Goal: Book appointment/travel/reservation

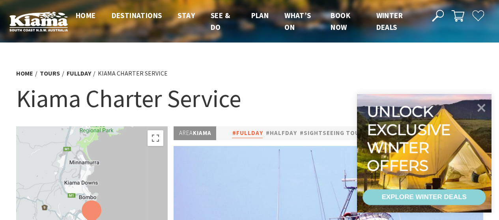
select select "3"
click at [482, 108] on icon at bounding box center [481, 107] width 9 height 9
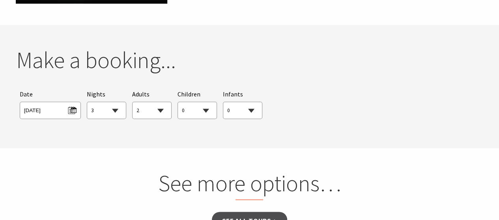
scroll to position [552, 0]
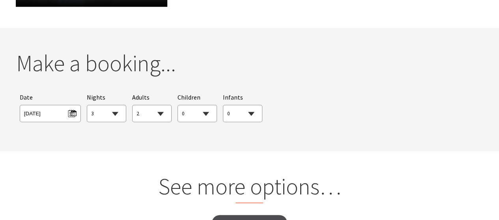
click at [161, 111] on select "0 1 2 3 4 5 6 7 8 9 10 11 12 13 14 15 16 17 18 19 20 21 22 23 24 25 26 27 28 29…" at bounding box center [152, 113] width 39 height 17
select select "1"
click at [133, 105] on select "0 1 2 3 4 5 6 7 8 9 10 11 12 13 14 15 16 17 18 19 20 21 22 23 24 25 26 27 28 29…" at bounding box center [152, 113] width 39 height 17
click at [115, 112] on select "1 2 3 4 5 6 7 8 9 10 11 12 13 14 15 16 17 18 19 20 21 22 23 24 25 26 27 28 29 30" at bounding box center [106, 113] width 39 height 17
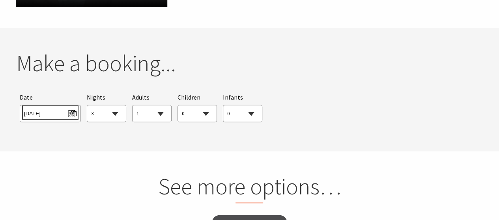
click at [71, 111] on span "Sun 24/08/2025" at bounding box center [50, 112] width 52 height 11
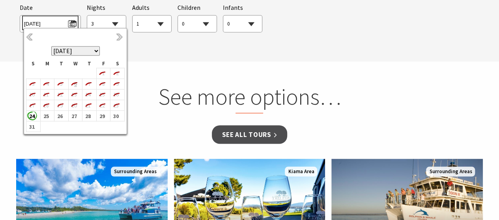
scroll to position [644, 0]
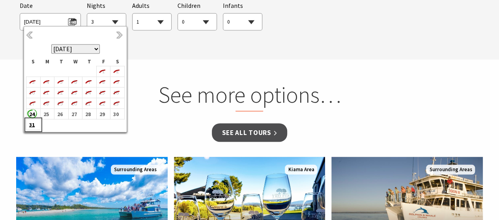
click at [32, 124] on b "31" at bounding box center [31, 125] width 10 height 10
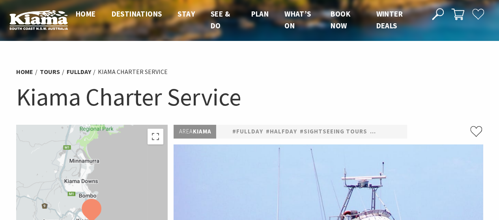
scroll to position [0, 0]
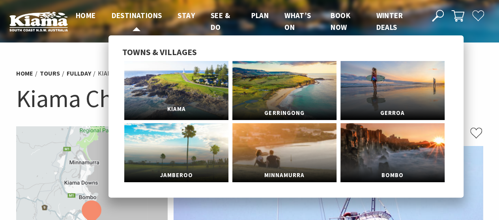
click at [179, 93] on link "Kiama" at bounding box center [176, 90] width 104 height 59
